Goal: Task Accomplishment & Management: Use online tool/utility

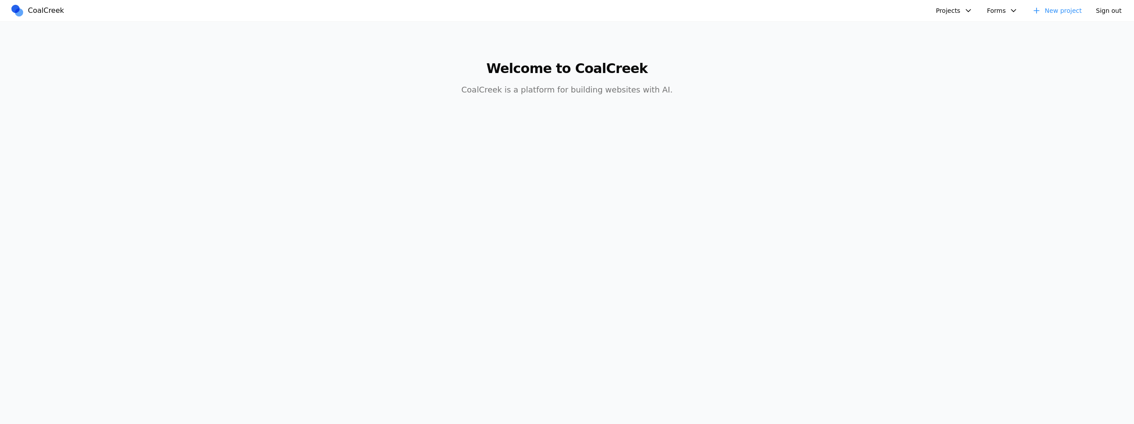
click at [914, 135] on body "CoalCreek Projects AIC Completed Layout AIC - Coal Creek Version Theseus Layout…" at bounding box center [567, 212] width 1134 height 424
click at [949, 13] on button "Projects" at bounding box center [954, 11] width 47 height 14
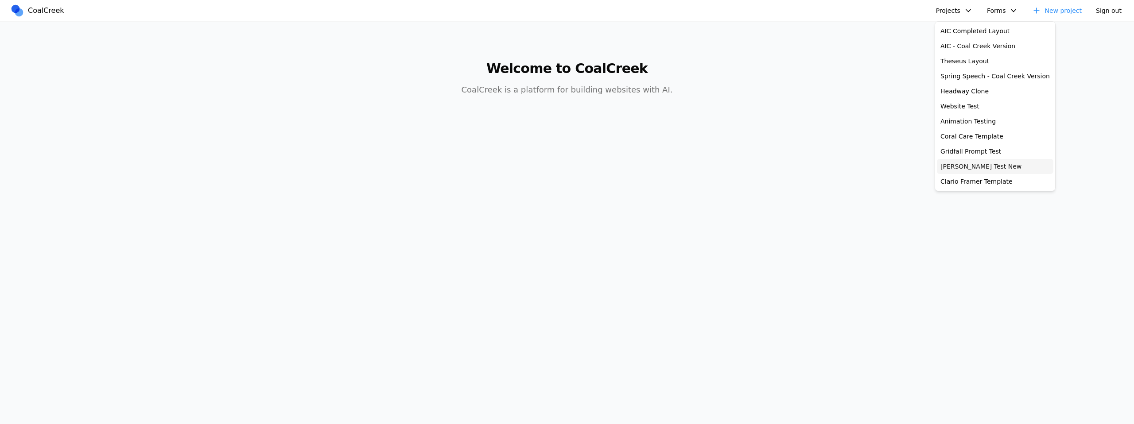
click at [984, 163] on link "[PERSON_NAME] Test New" at bounding box center [995, 166] width 116 height 15
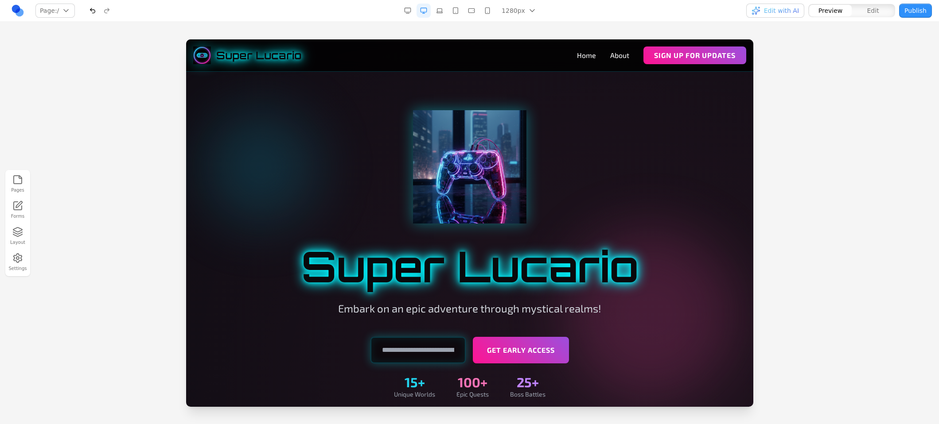
click at [918, 77] on div at bounding box center [469, 231] width 939 height 384
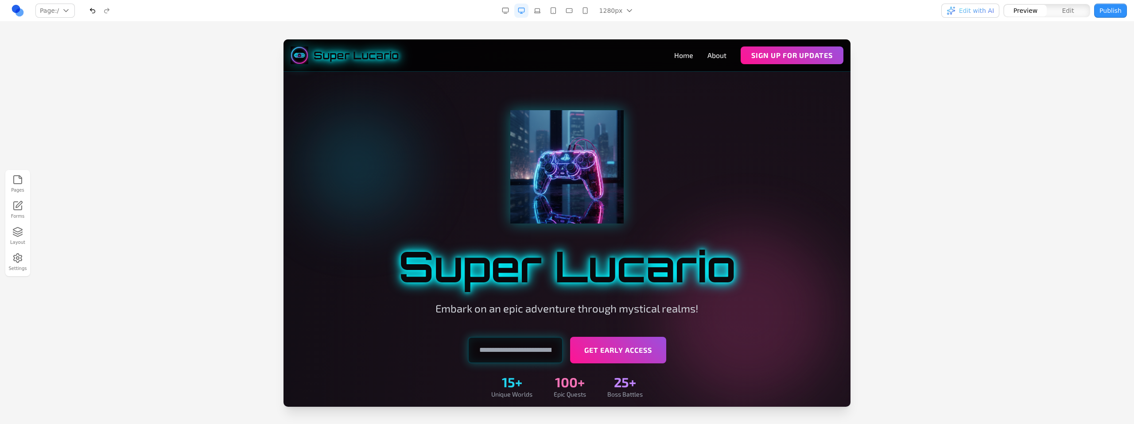
click at [949, 104] on div at bounding box center [567, 231] width 1134 height 384
click at [1100, 16] on button "Publish" at bounding box center [1110, 11] width 33 height 14
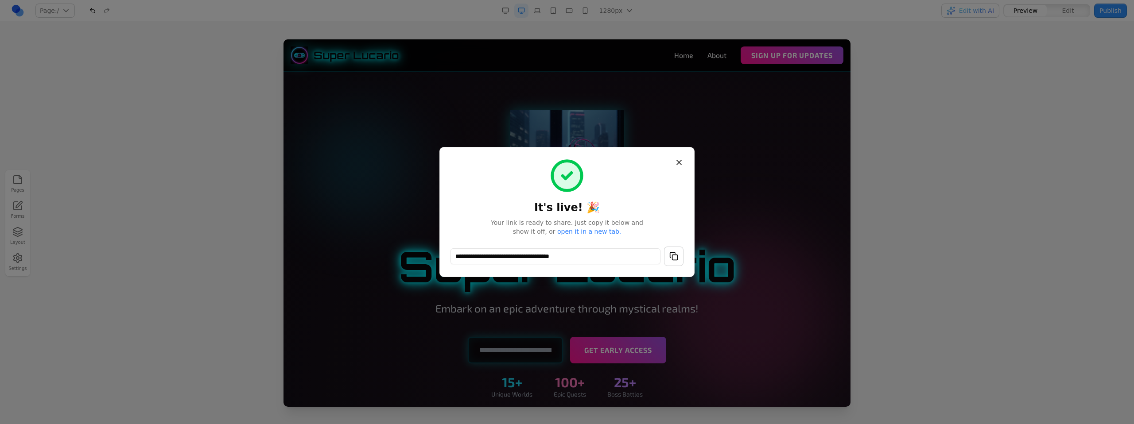
click at [680, 263] on button "button" at bounding box center [673, 256] width 19 height 19
click at [675, 163] on button "Close" at bounding box center [679, 163] width 16 height 16
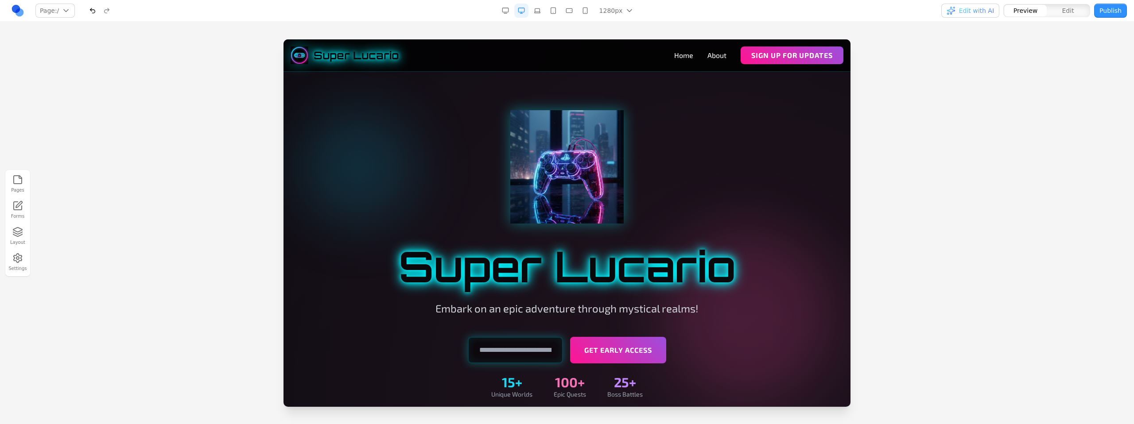
click at [22, 208] on icon at bounding box center [17, 206] width 11 height 11
click at [980, 87] on div at bounding box center [567, 231] width 1134 height 384
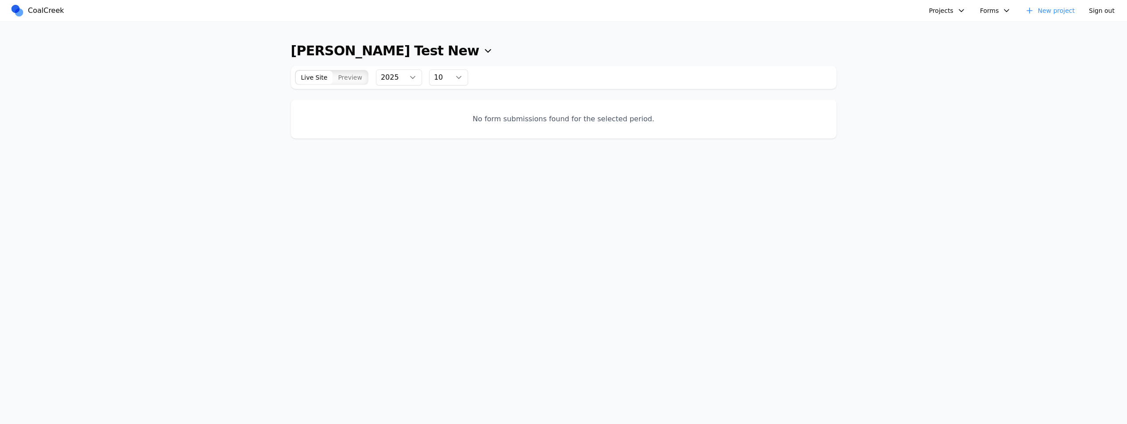
click at [354, 78] on span "Preview" at bounding box center [350, 77] width 24 height 9
click at [924, 109] on main "[PERSON_NAME] Test New AIC Completed Layout AIC - Coal Creek Version Theseus La…" at bounding box center [563, 234] width 1127 height 424
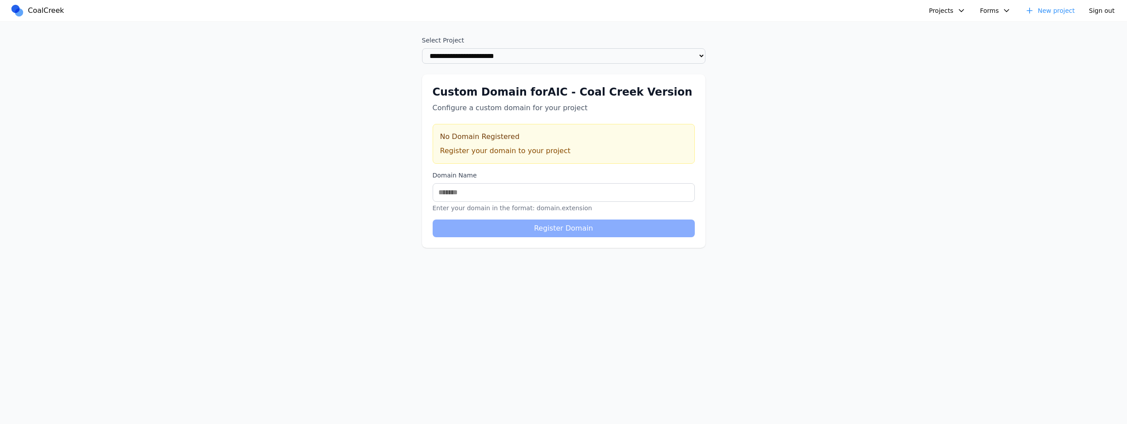
click at [784, 146] on div "**********" at bounding box center [563, 234] width 1127 height 424
click at [775, 97] on div "**********" at bounding box center [563, 234] width 1127 height 424
